Goal: Task Accomplishment & Management: Manage account settings

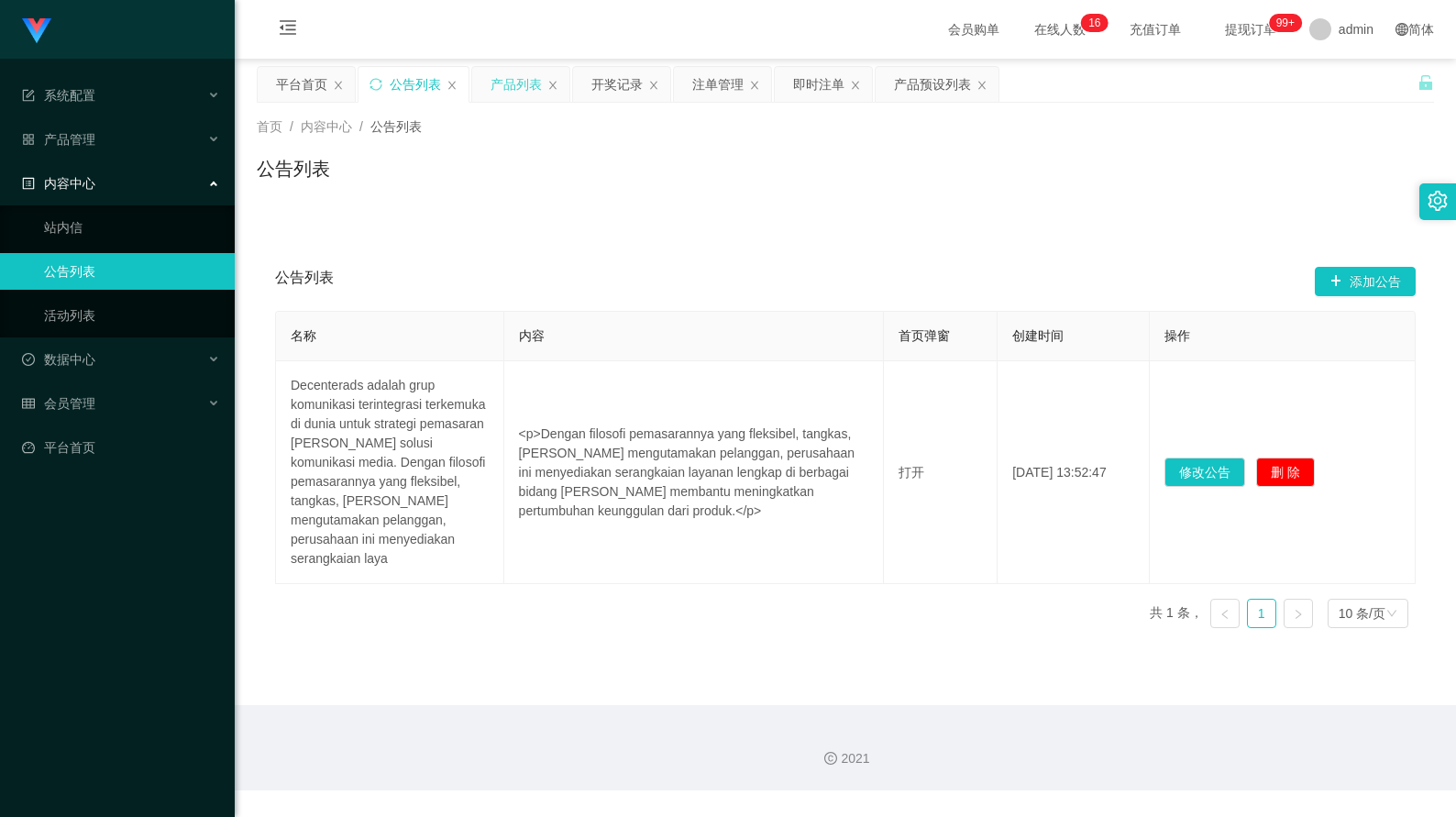
click at [502, 84] on div "产品列表" at bounding box center [515, 84] width 51 height 35
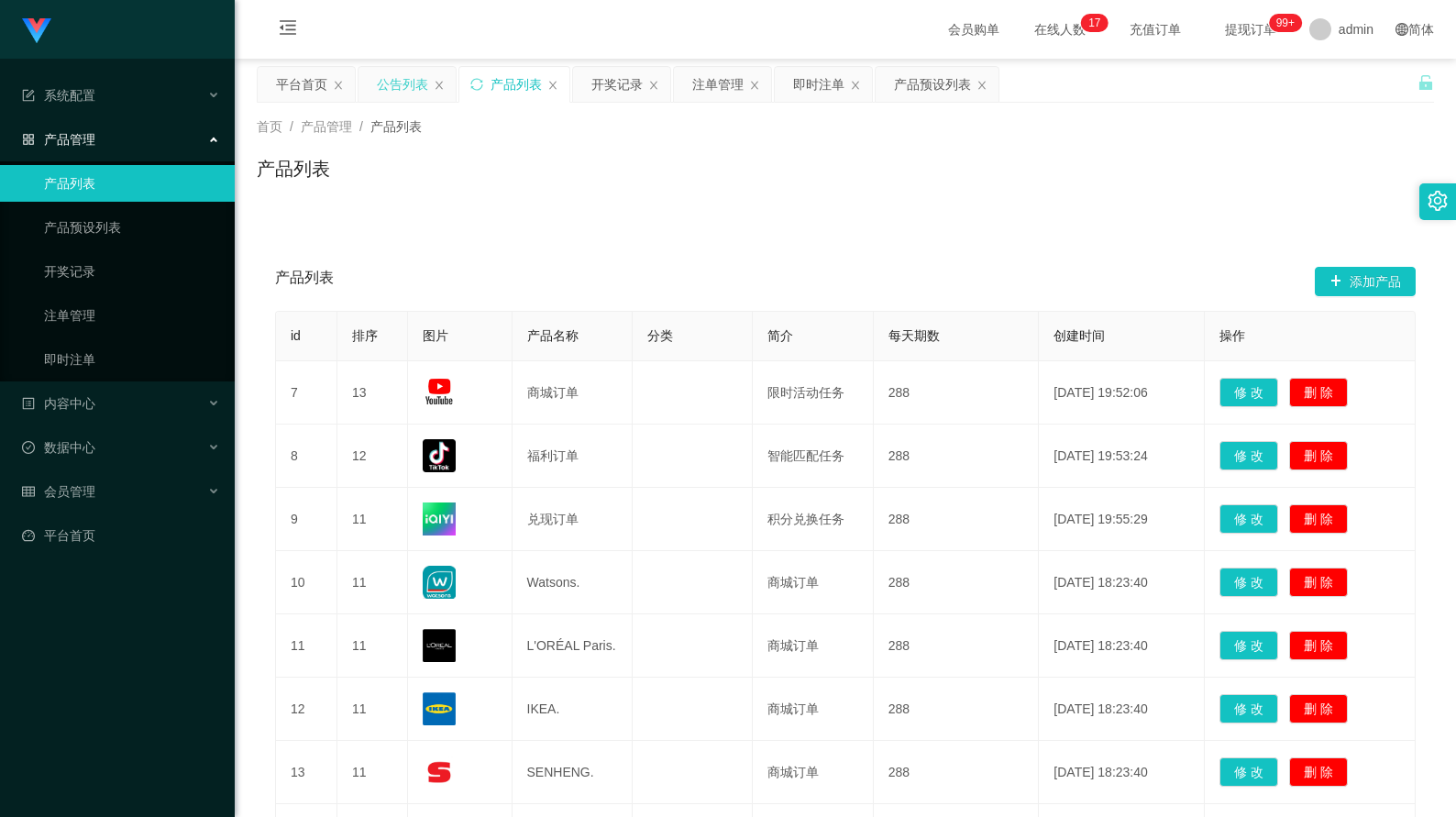
click at [406, 88] on div "公告列表" at bounding box center [402, 84] width 51 height 35
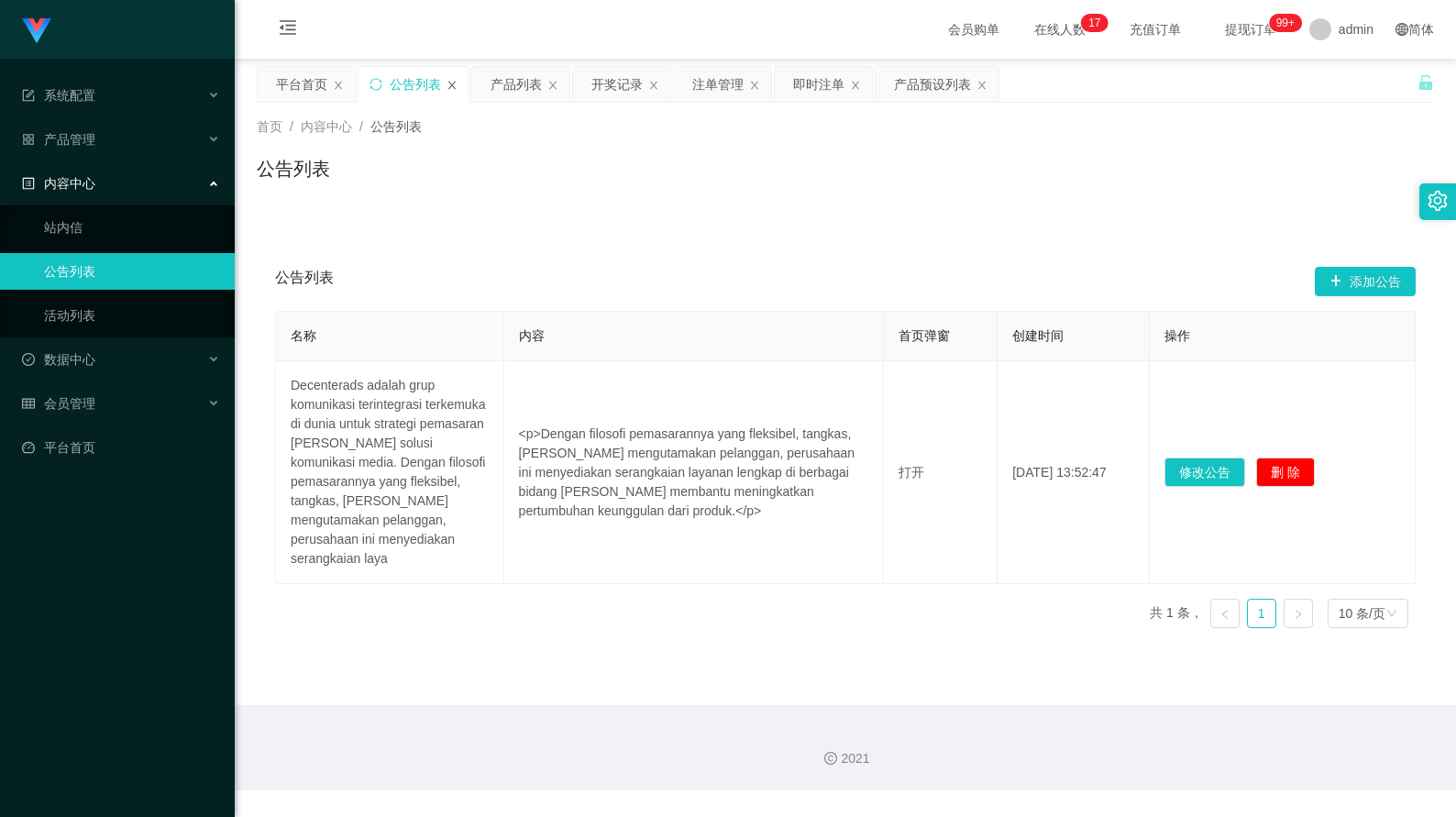
click at [454, 85] on icon "图标: close" at bounding box center [452, 85] width 11 height 11
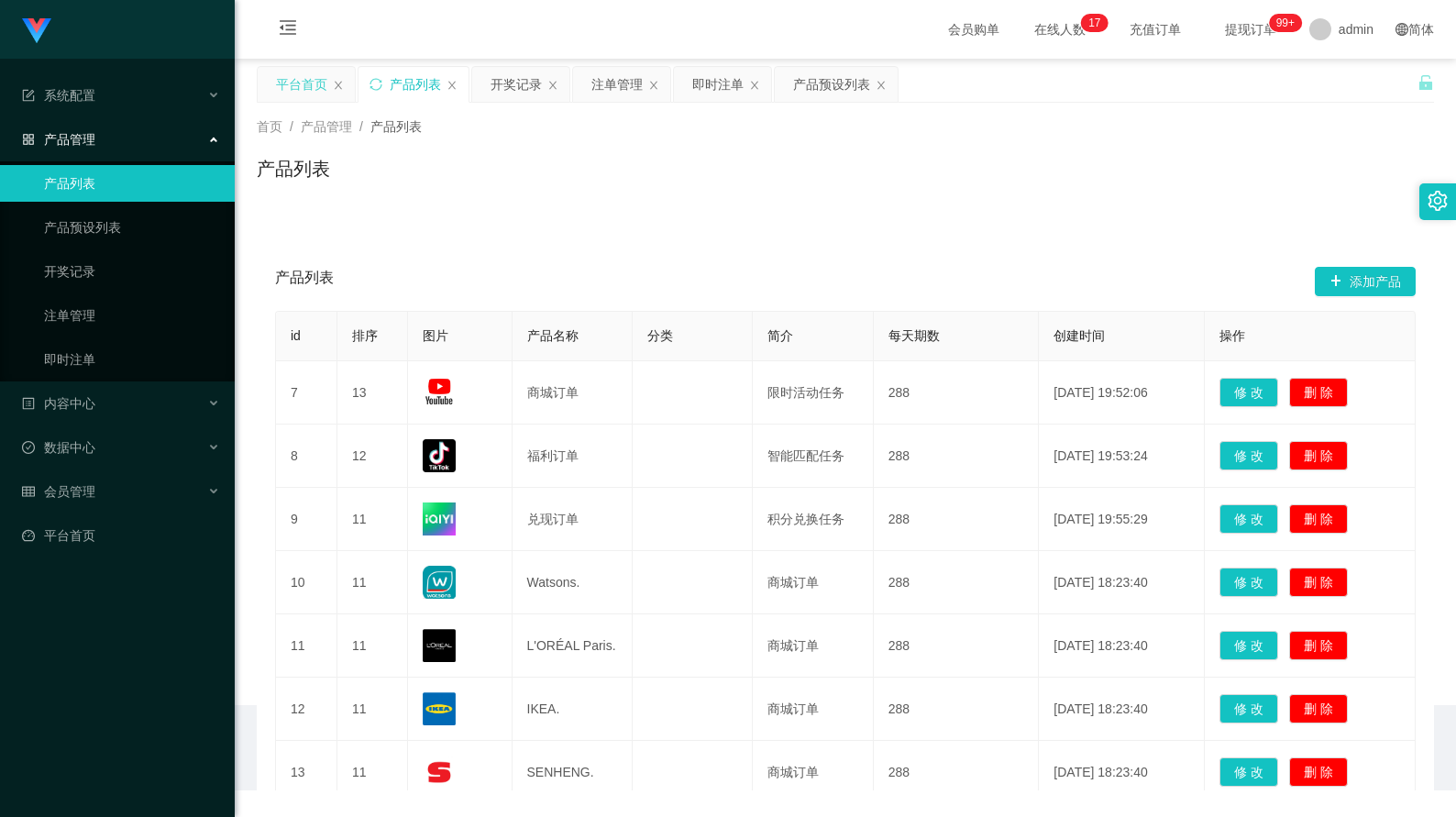
click at [319, 94] on div "平台首页" at bounding box center [301, 84] width 51 height 35
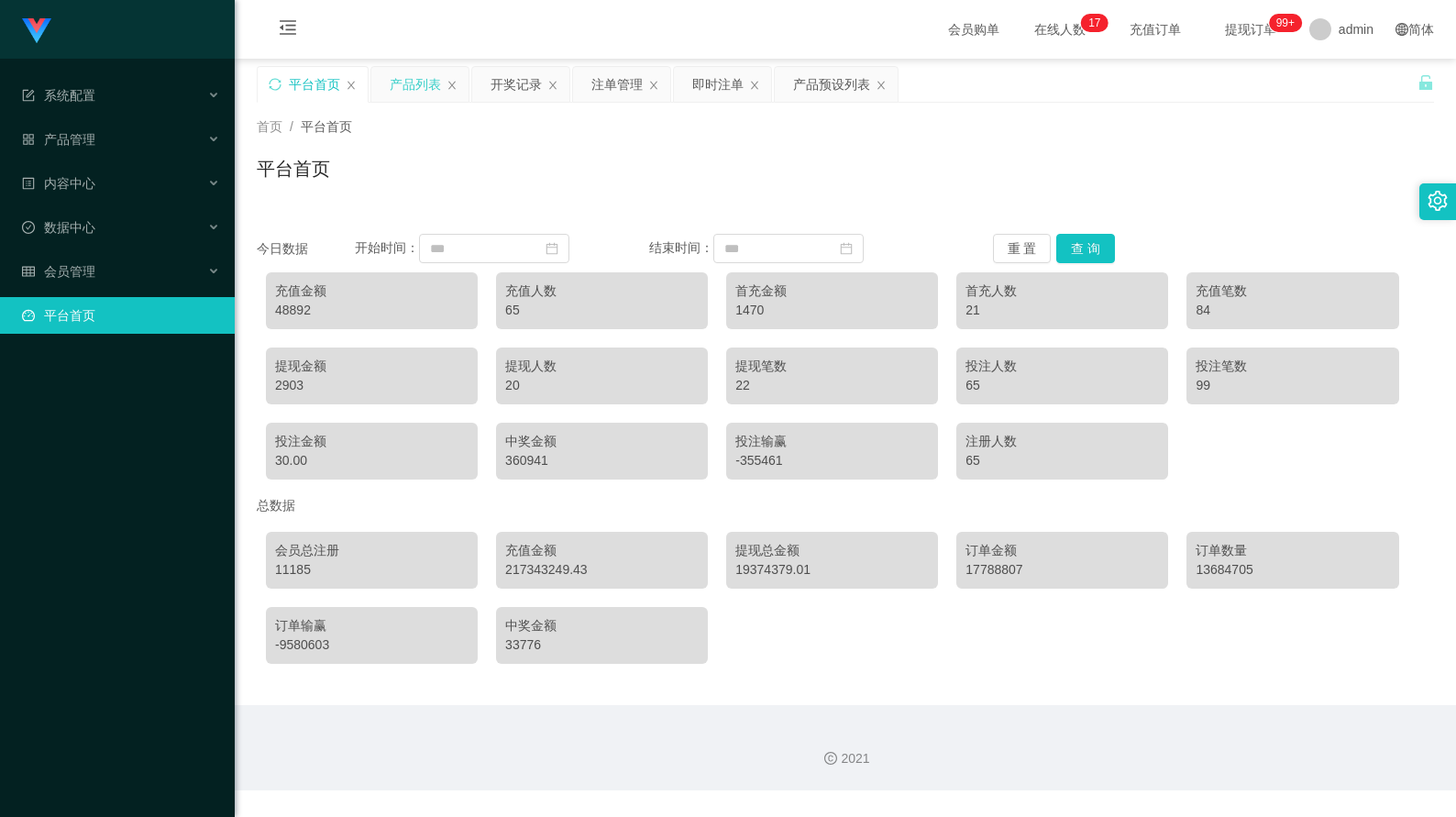
click at [398, 84] on div "产品列表" at bounding box center [415, 84] width 51 height 35
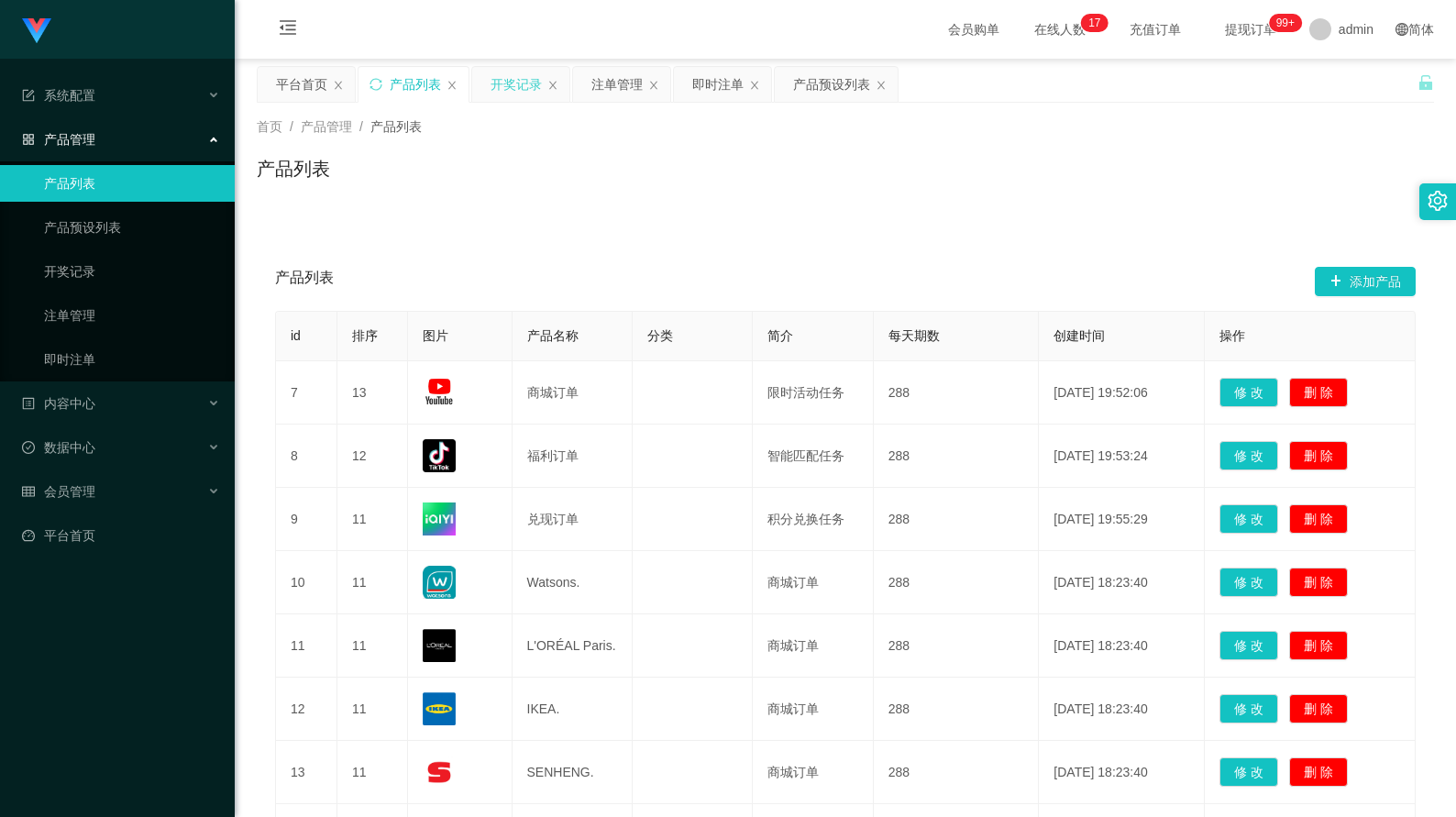
click at [509, 84] on div "开奖记录" at bounding box center [515, 84] width 51 height 35
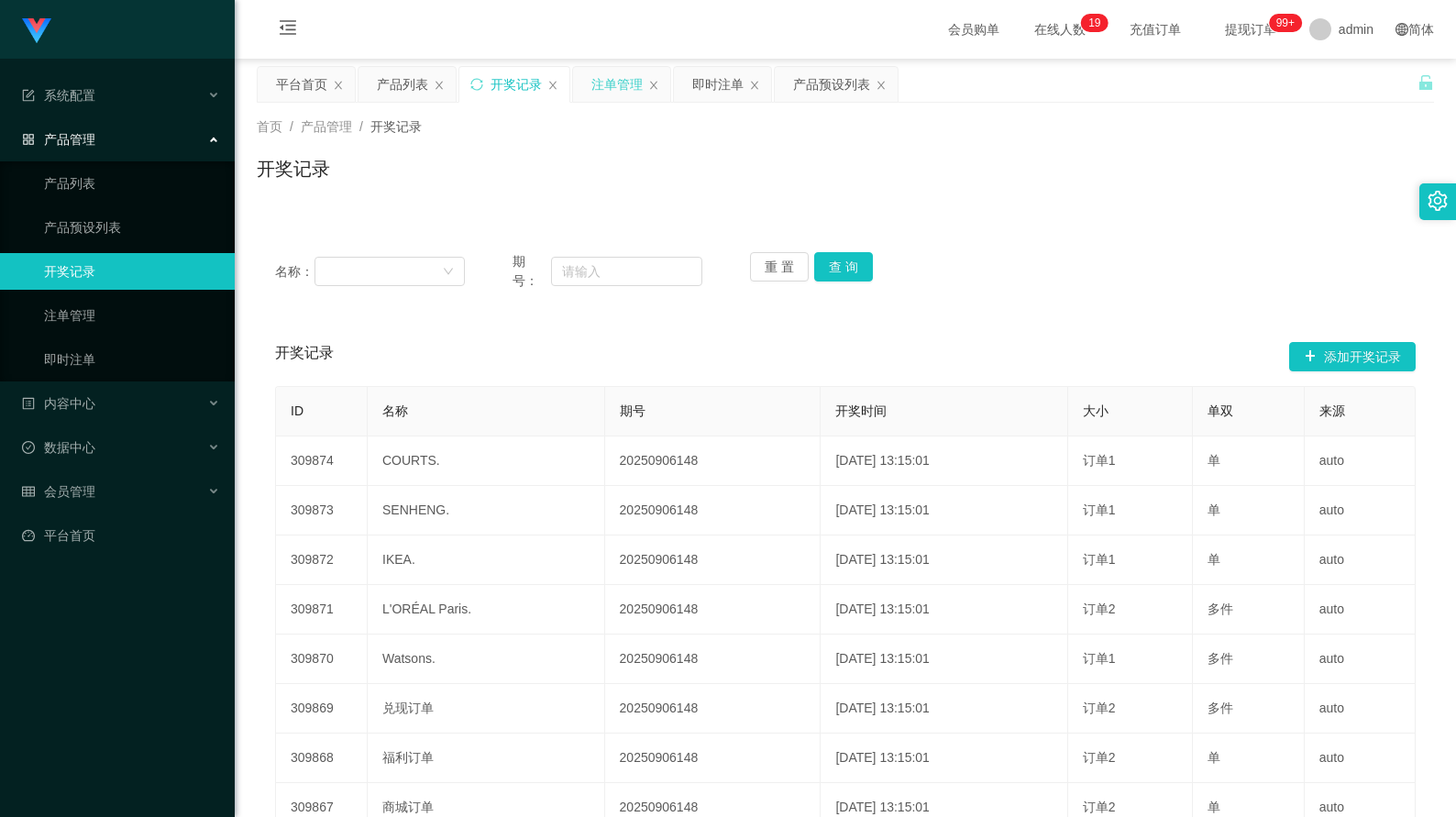
click at [634, 98] on div "注单管理" at bounding box center [617, 84] width 51 height 35
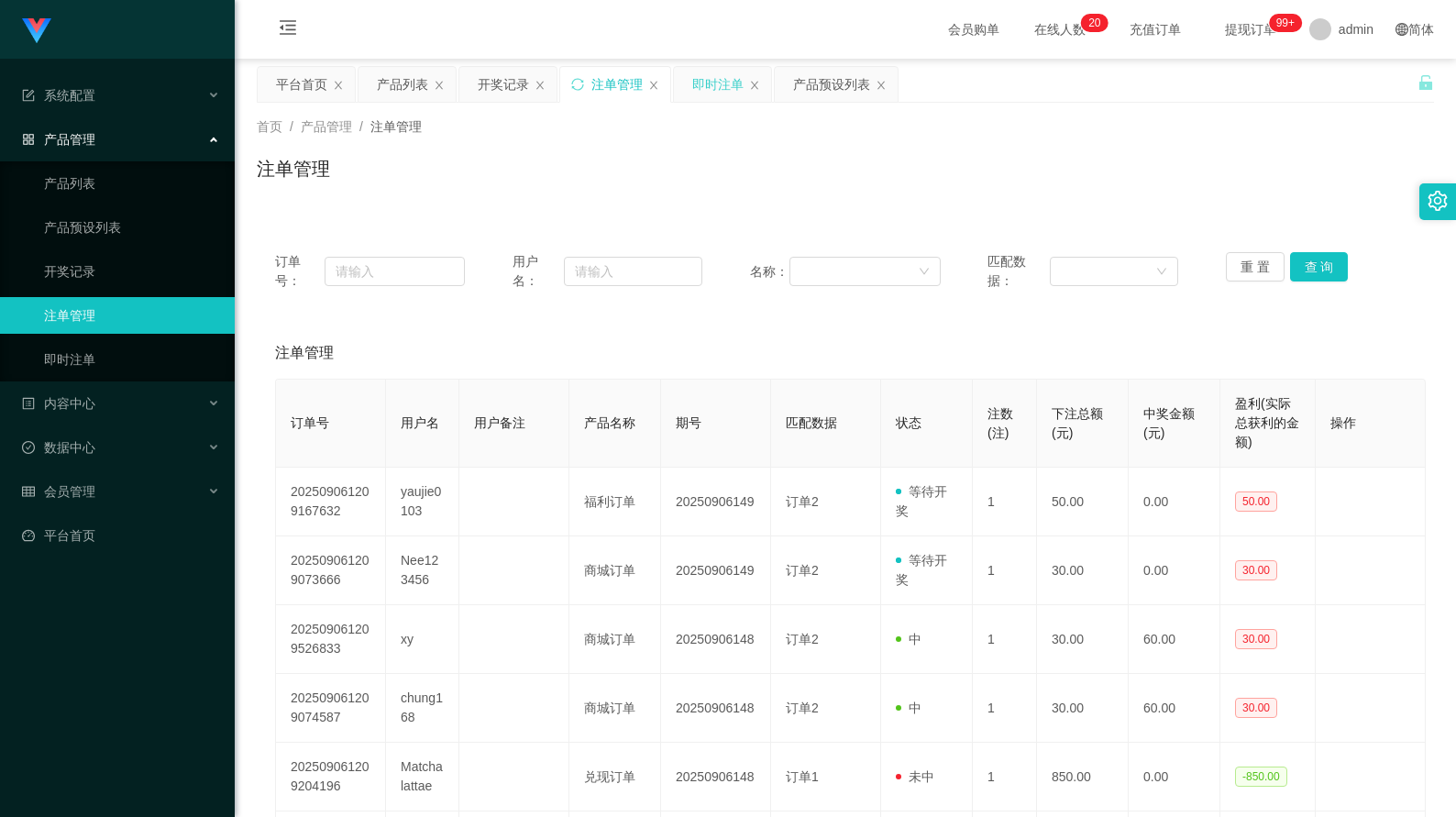
click at [717, 96] on div "即时注单" at bounding box center [717, 84] width 51 height 35
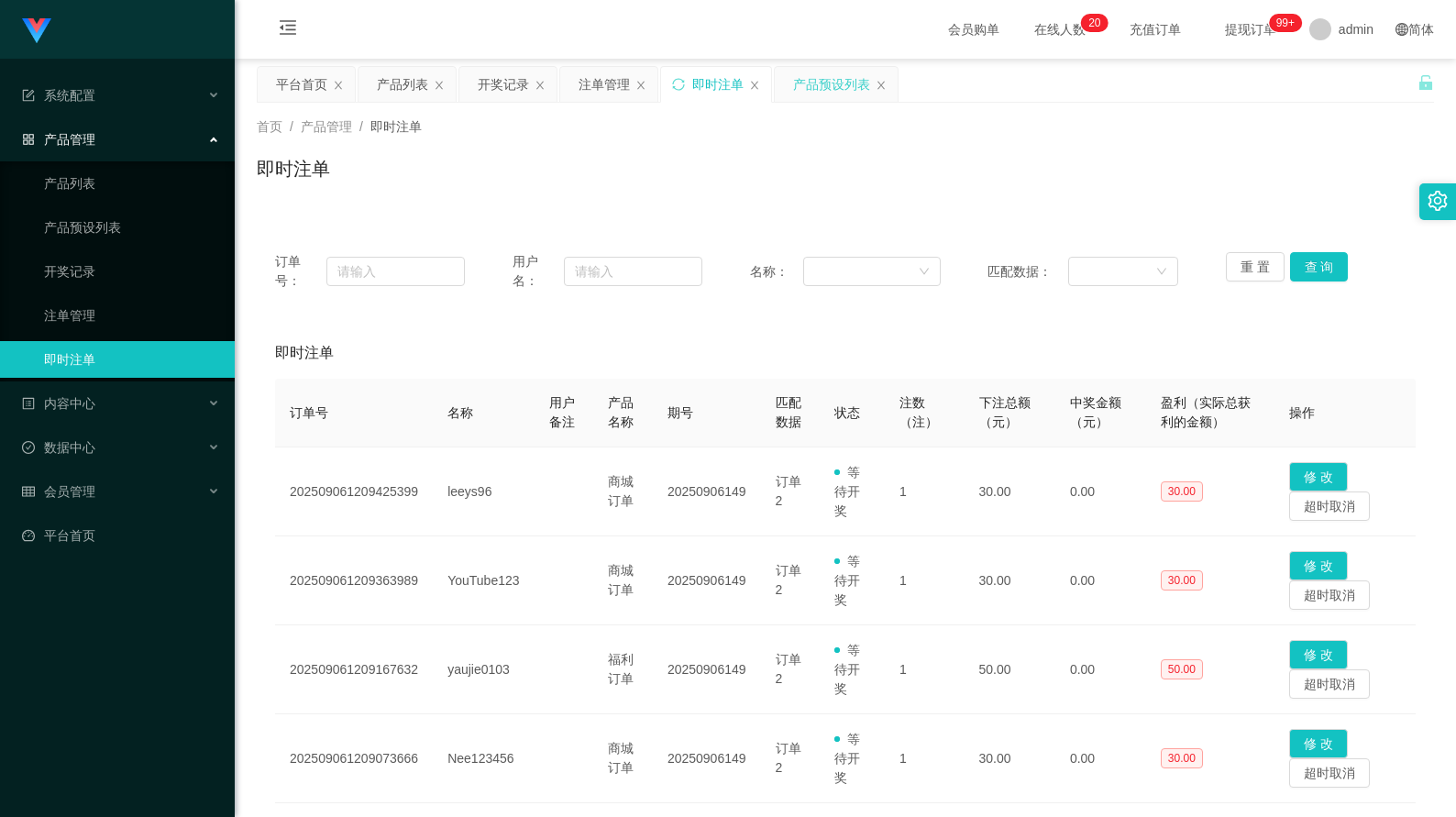
click at [822, 89] on div "产品预设列表" at bounding box center [831, 84] width 77 height 35
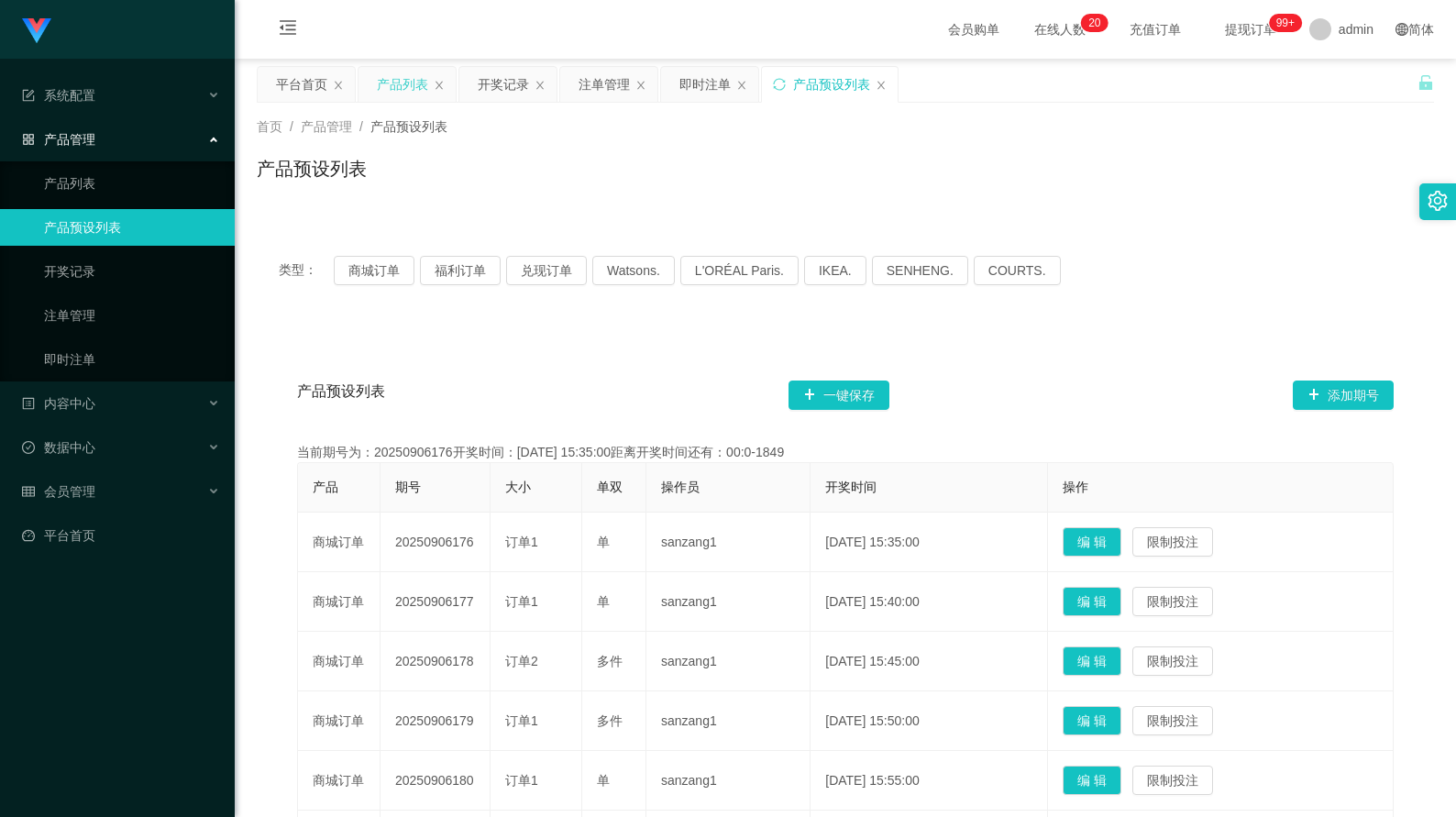
click at [391, 89] on div "产品列表" at bounding box center [402, 84] width 51 height 35
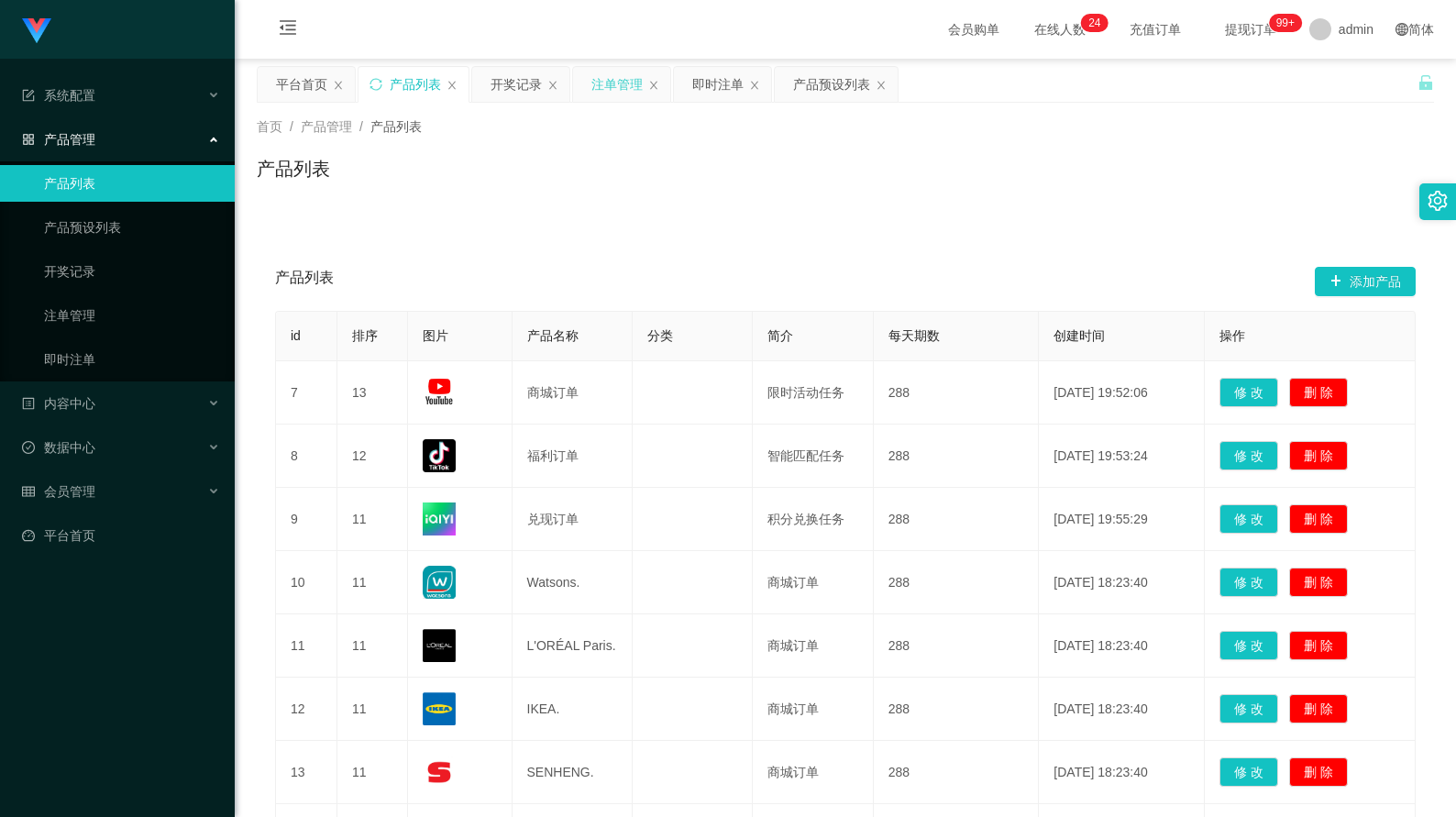
click at [627, 76] on div "注单管理" at bounding box center [617, 84] width 51 height 35
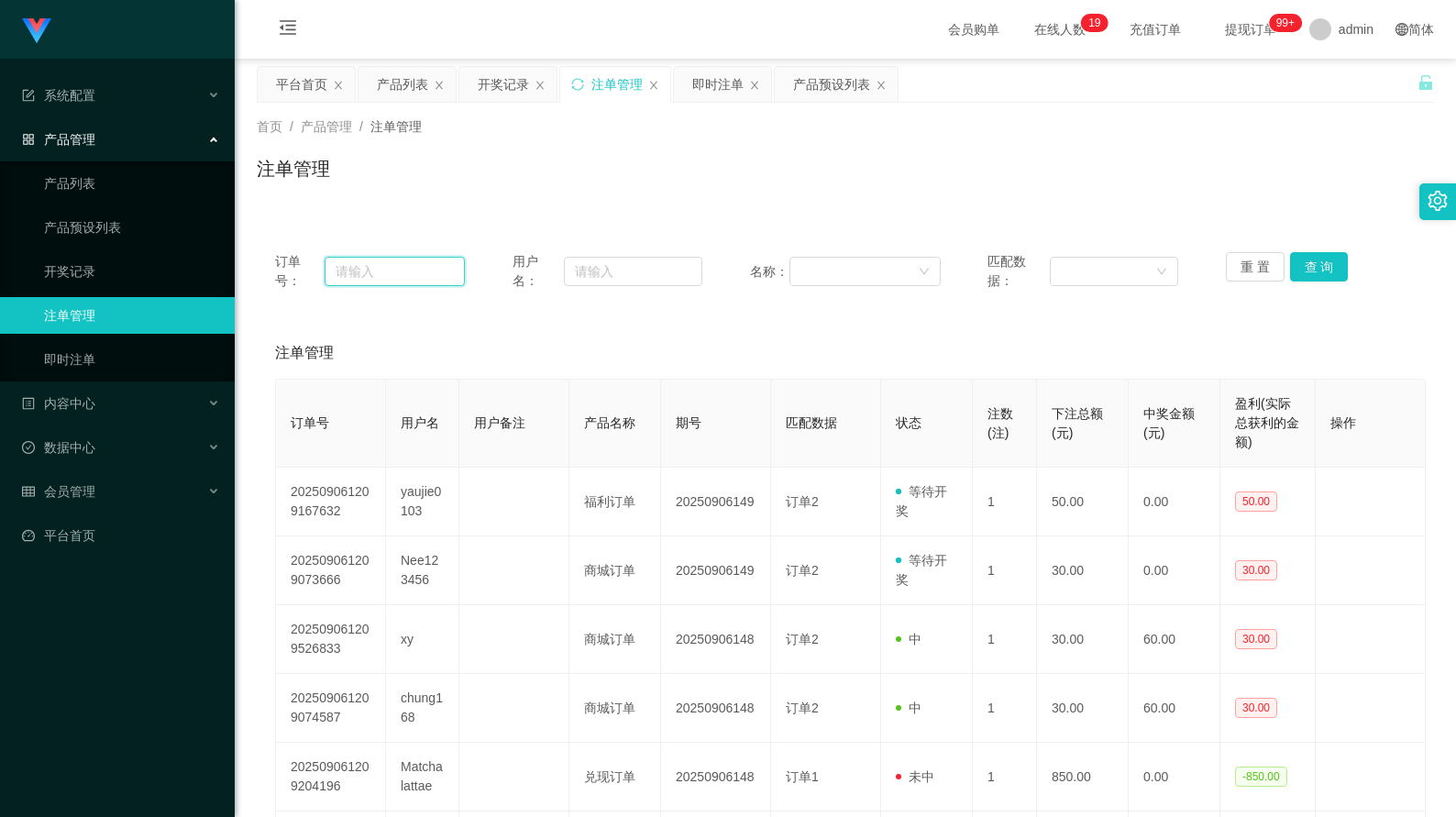
click at [412, 265] on input "text" at bounding box center [395, 271] width 140 height 30
click at [588, 272] on input "text" at bounding box center [633, 271] width 139 height 30
type input "9090"
click at [1332, 270] on button "查 询" at bounding box center [1319, 267] width 58 height 30
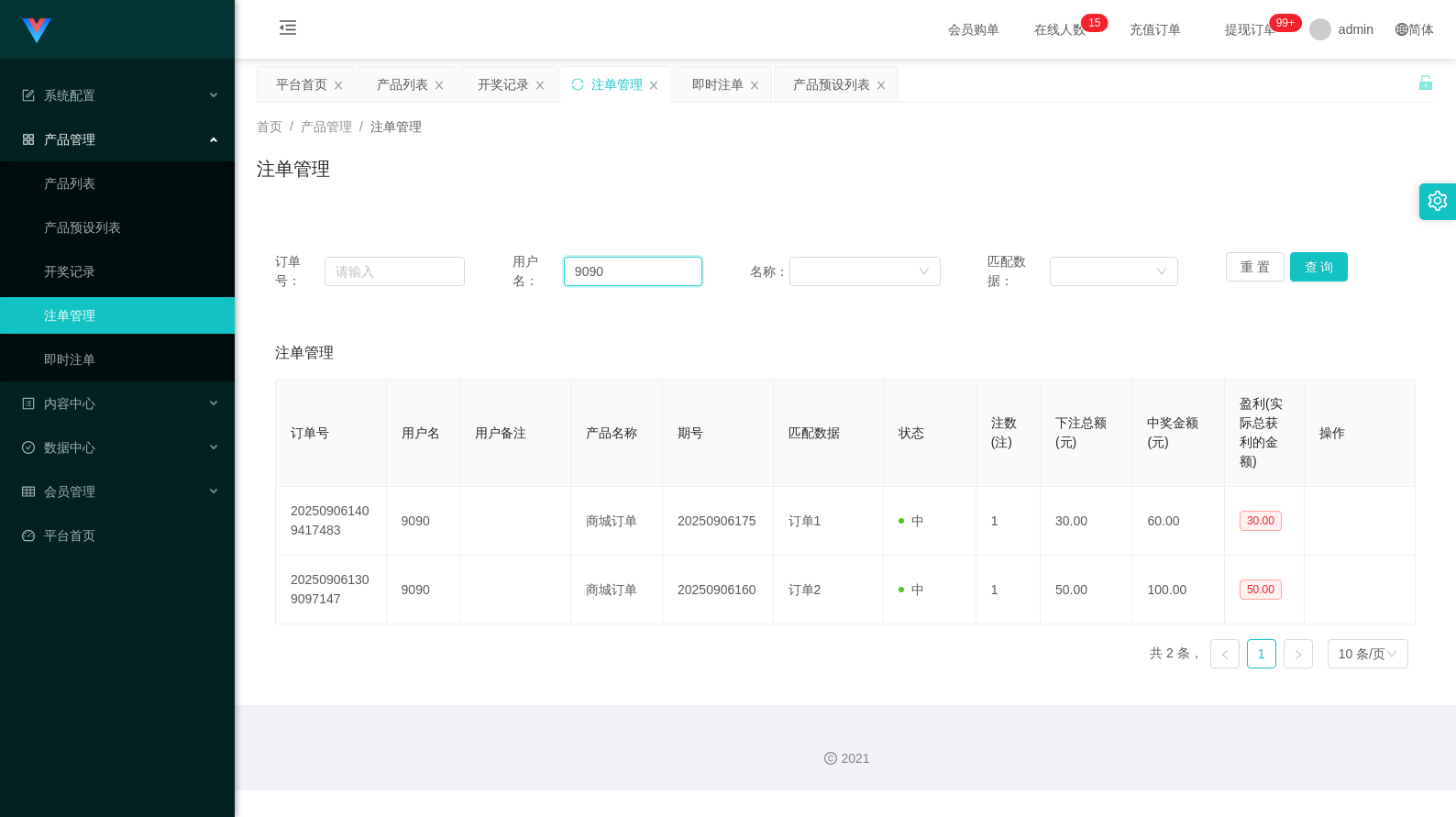
drag, startPoint x: 612, startPoint y: 276, endPoint x: 526, endPoint y: 253, distance: 89.0
click at [526, 253] on div "用户名： 9090" at bounding box center [607, 271] width 189 height 38
click at [139, 185] on link "产品列表" at bounding box center [132, 183] width 176 height 36
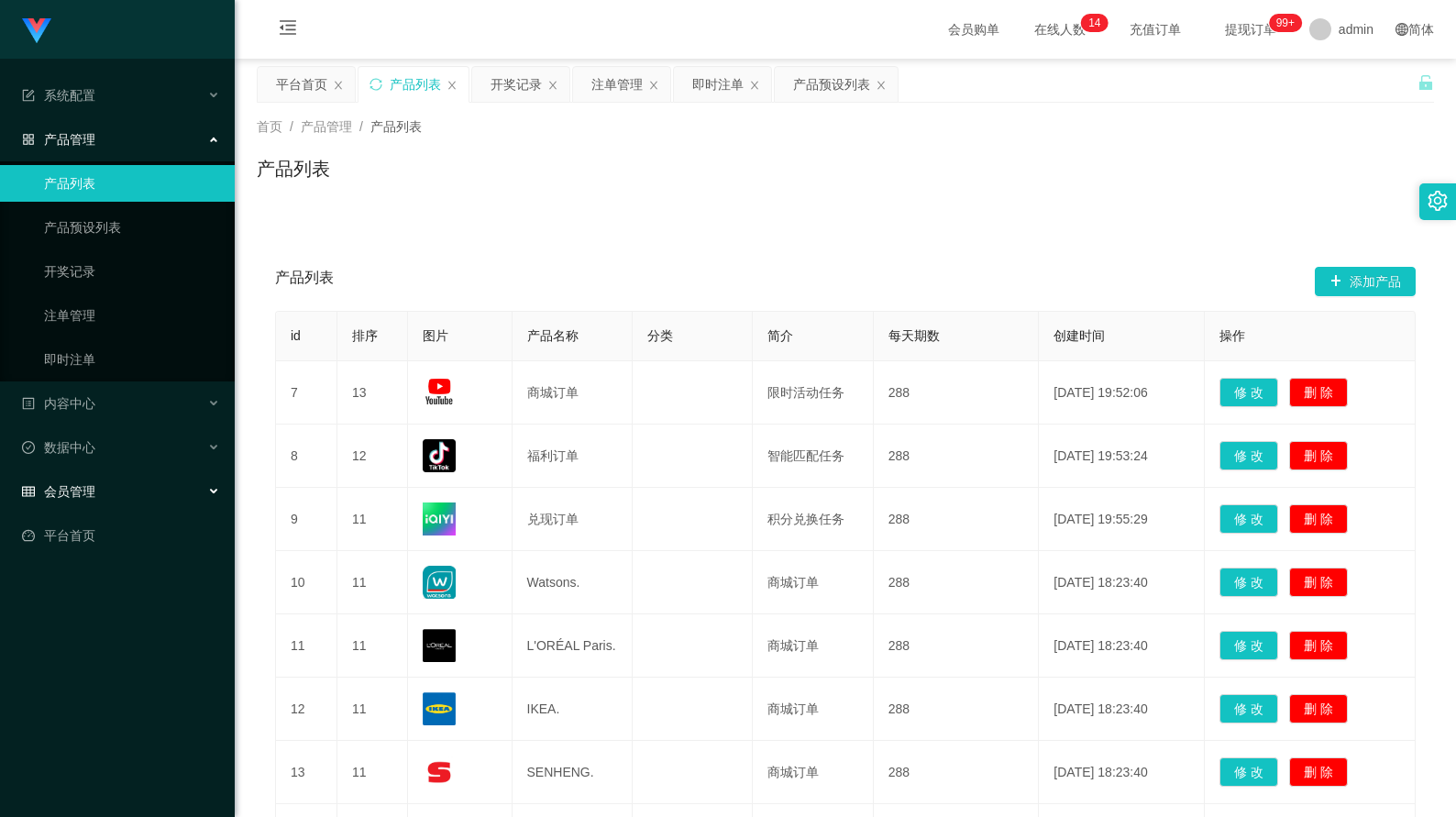
click at [137, 488] on div "会员管理" at bounding box center [117, 490] width 235 height 36
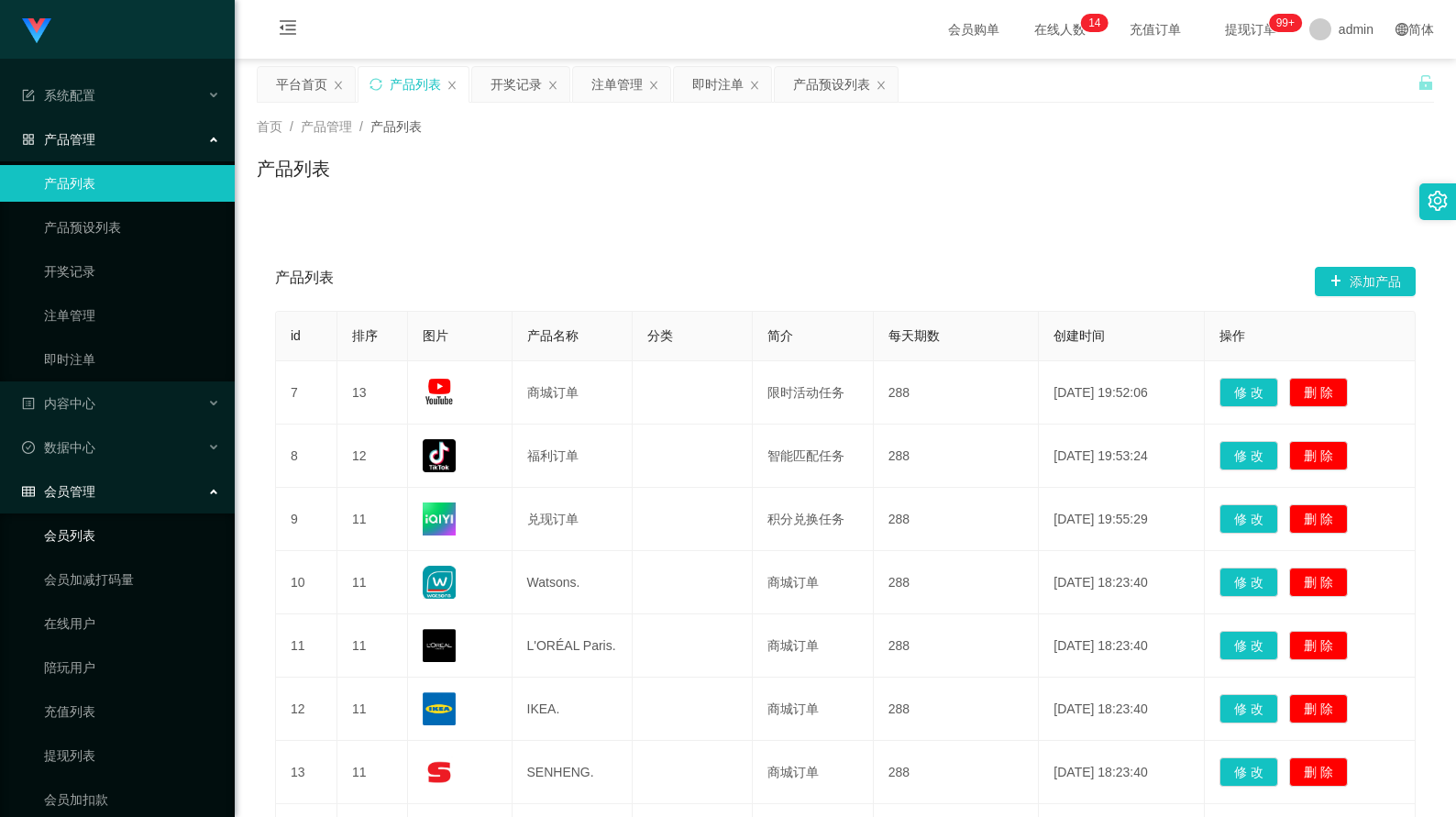
click at [107, 537] on link "会员列表" at bounding box center [132, 535] width 176 height 36
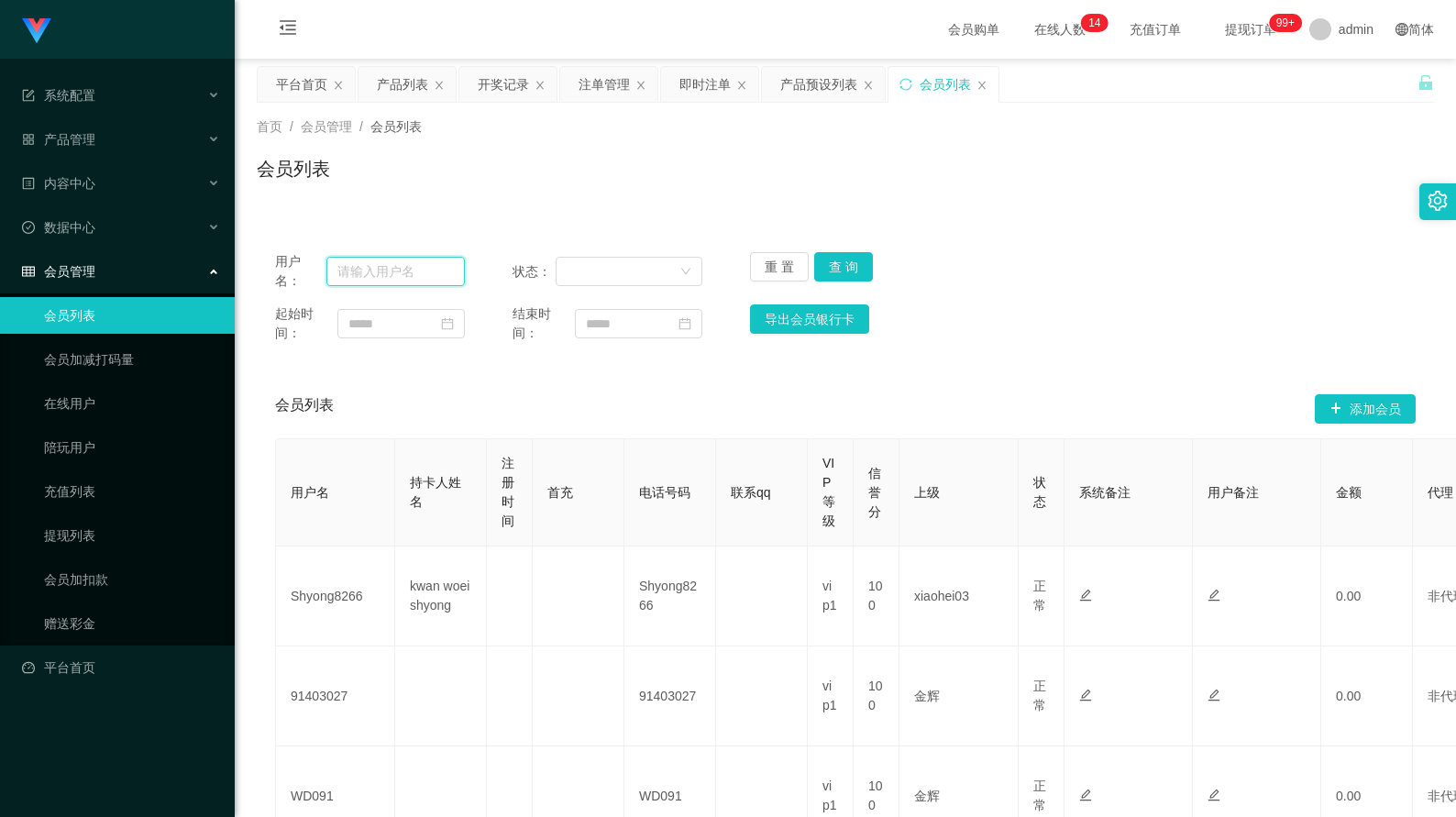
click at [395, 270] on input "text" at bounding box center [396, 271] width 139 height 30
paste input "9090"
type input "9090"
click at [847, 266] on button "查 询" at bounding box center [843, 267] width 58 height 30
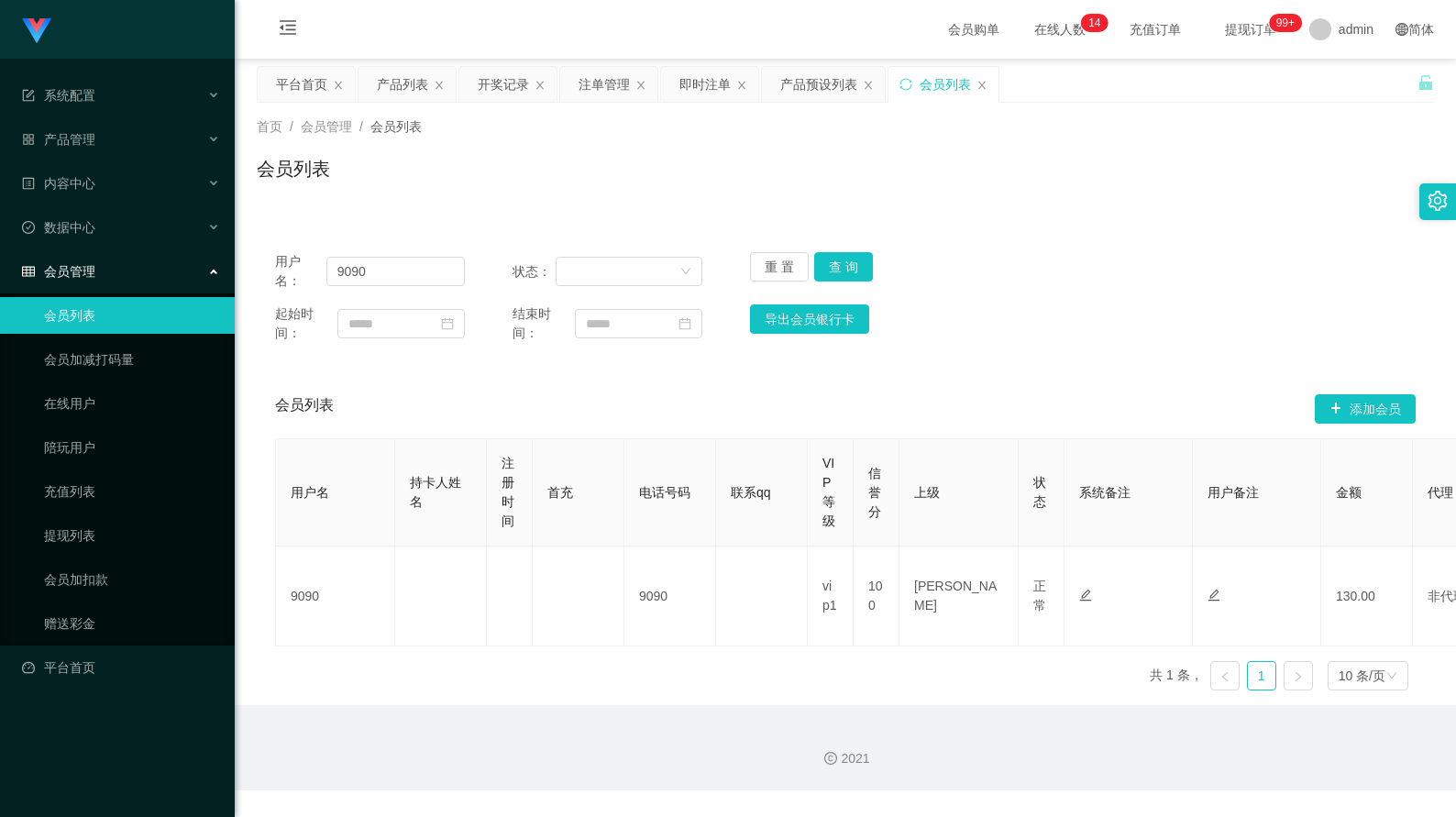
click at [1166, 170] on div "会员列表" at bounding box center [845, 175] width 1177 height 42
